Goal: Information Seeking & Learning: Learn about a topic

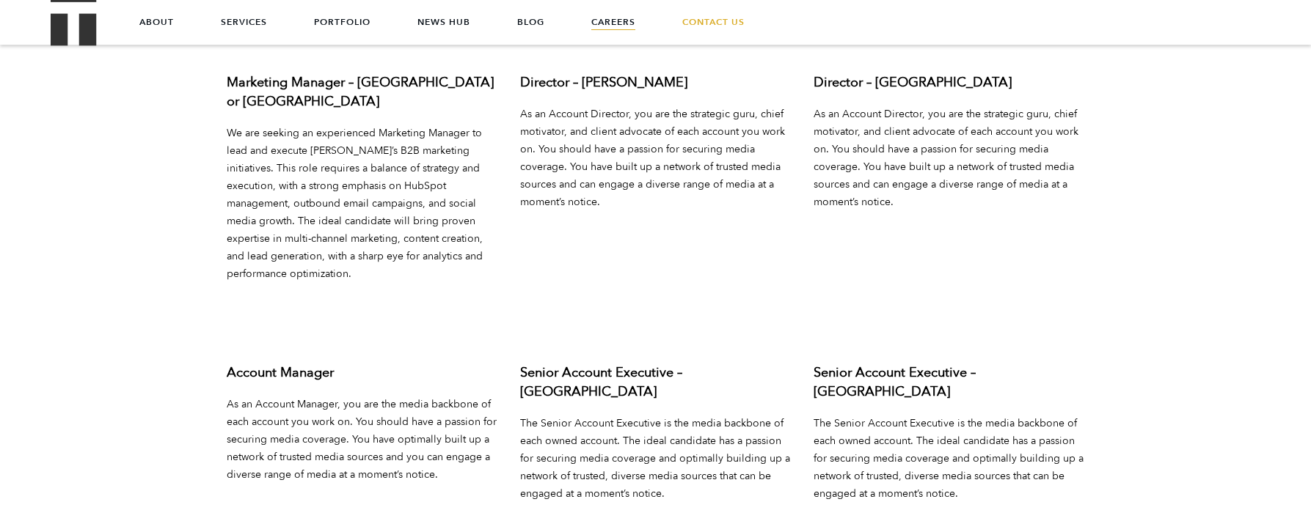
scroll to position [5190, 0]
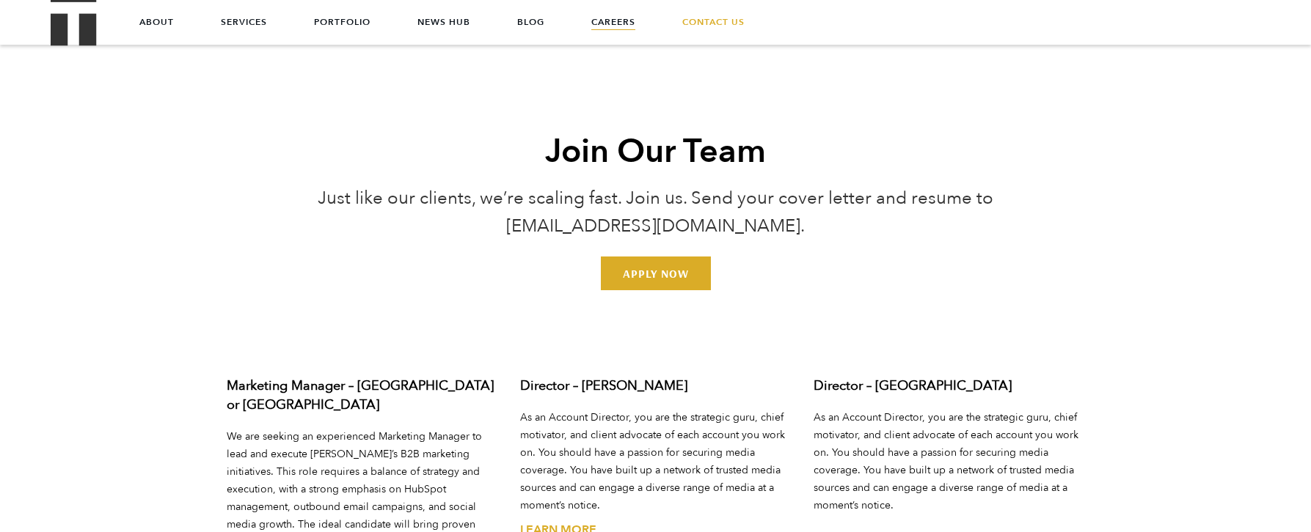
click at [590, 377] on h3 "Director – Austin" at bounding box center [655, 386] width 271 height 19
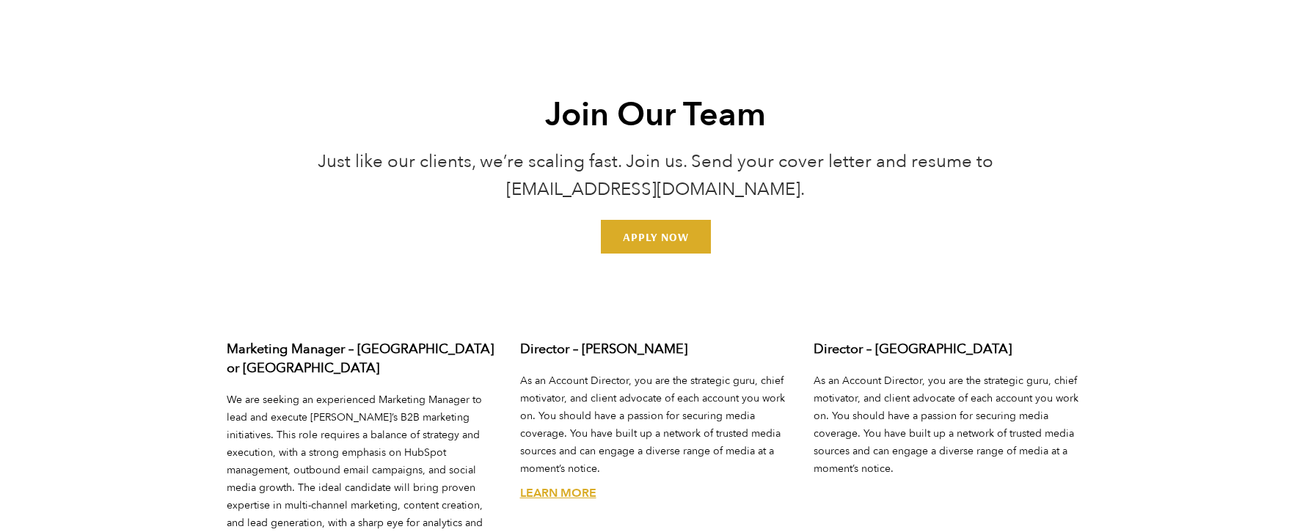
scroll to position [5309, 0]
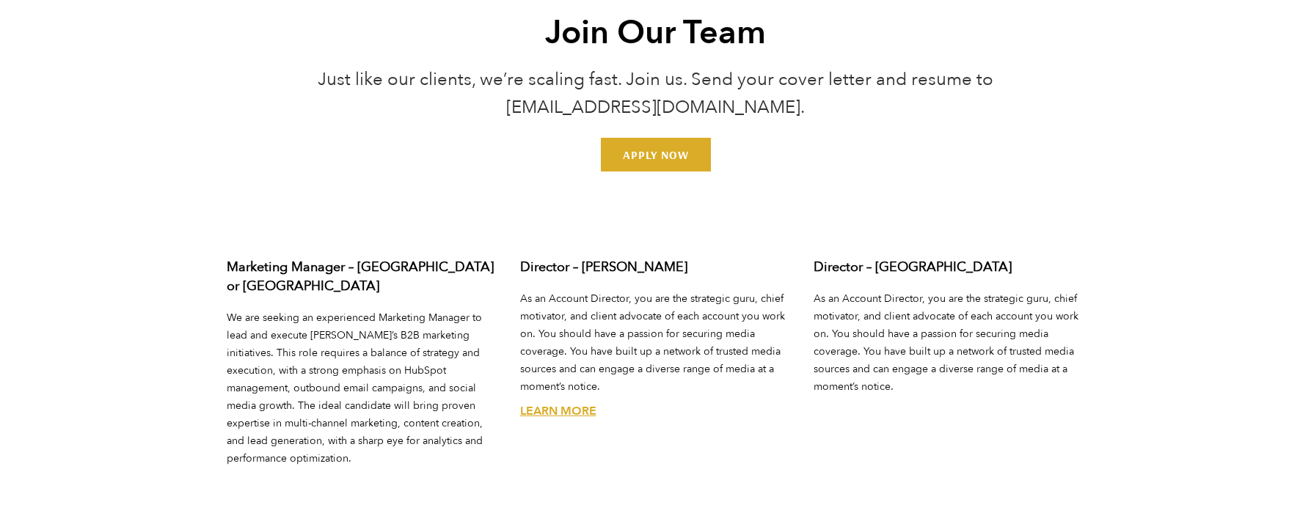
click at [576, 403] on link "Learn More" at bounding box center [558, 411] width 76 height 16
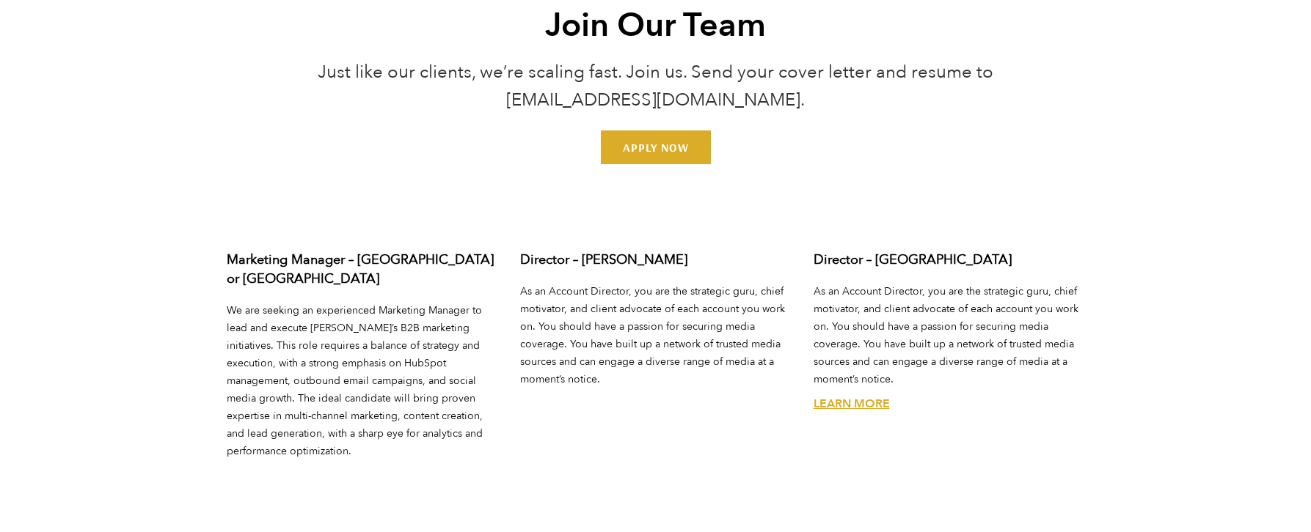
scroll to position [5309, 0]
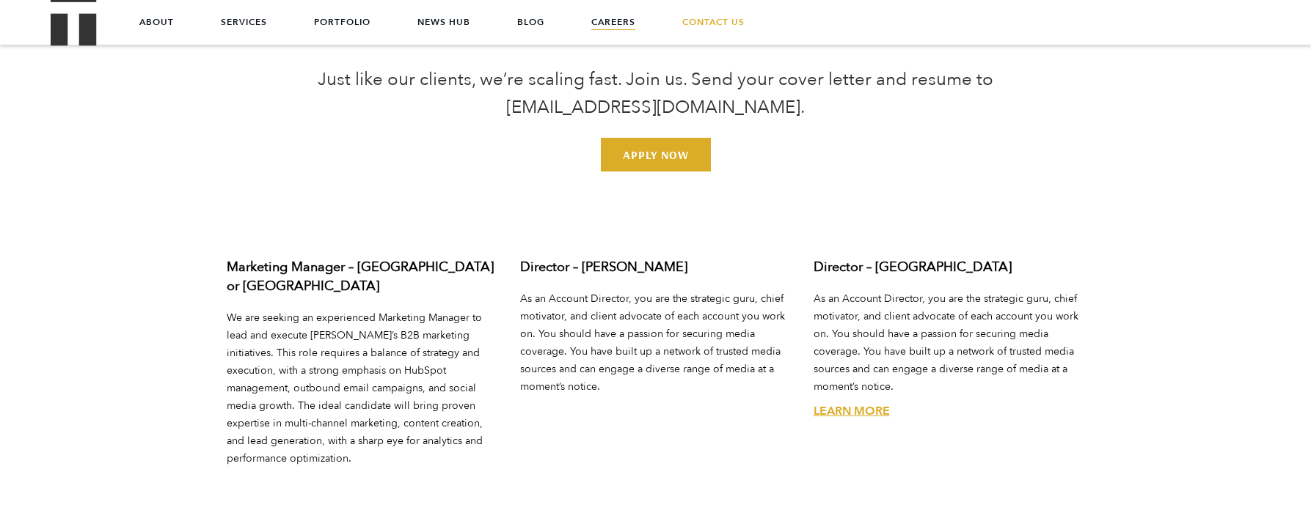
click at [882, 403] on link "Learn More" at bounding box center [851, 411] width 76 height 16
